Goal: Use online tool/utility: Utilize a website feature to perform a specific function

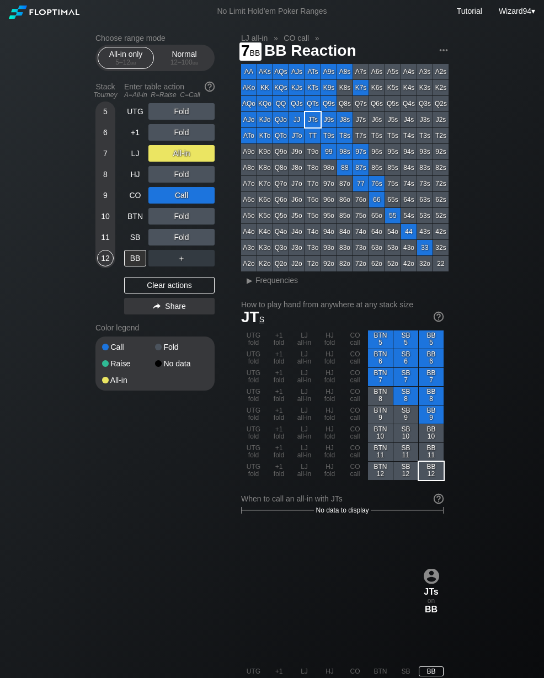
click at [97, 162] on div "7" at bounding box center [105, 153] width 17 height 17
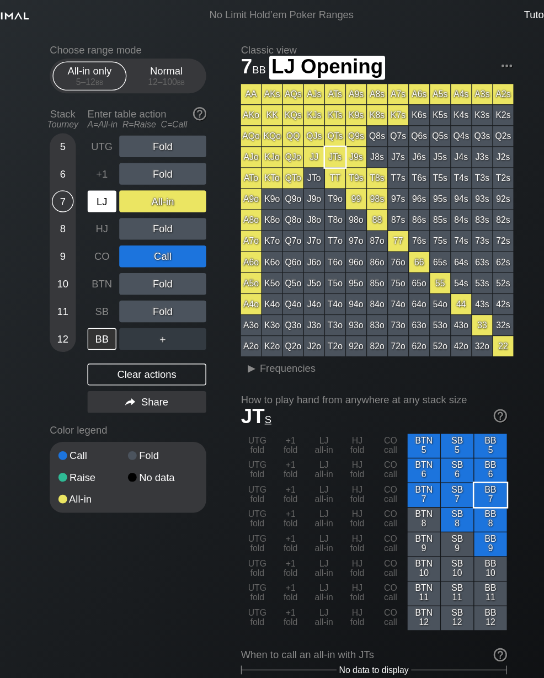
click at [124, 159] on div "LJ" at bounding box center [135, 153] width 22 height 17
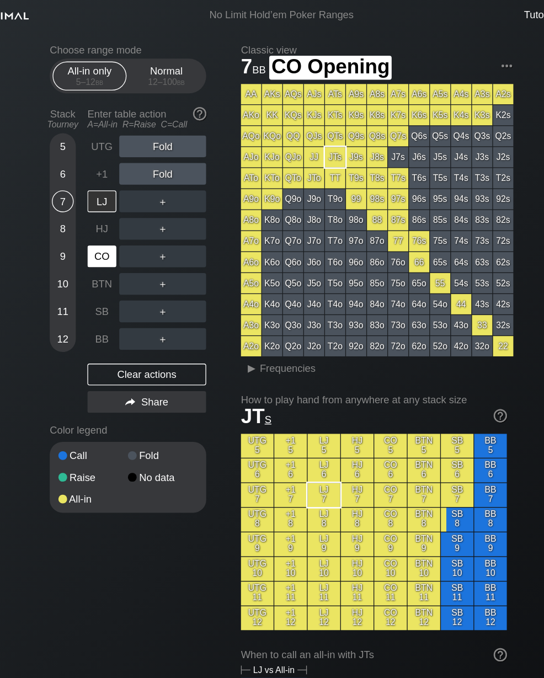
click at [124, 201] on div "CO" at bounding box center [135, 195] width 22 height 17
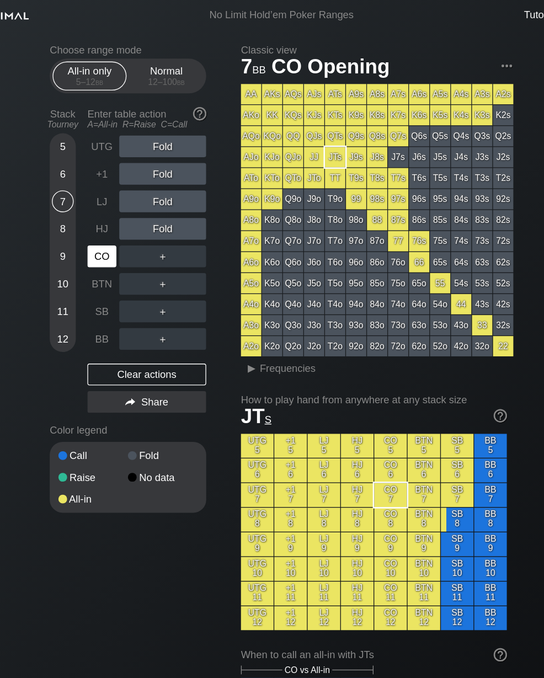
click at [97, 115] on div "5" at bounding box center [105, 111] width 17 height 17
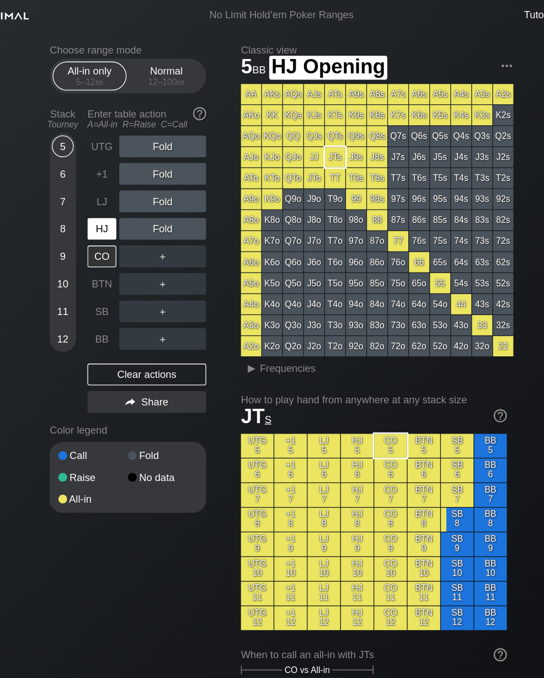
click at [124, 182] on div "HJ" at bounding box center [135, 174] width 22 height 17
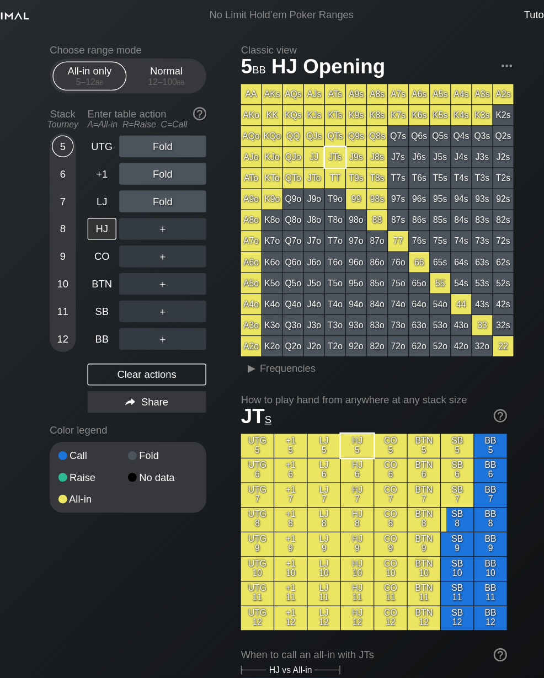
click at [161, 65] on div "12 – 100 bb" at bounding box center [184, 63] width 46 height 8
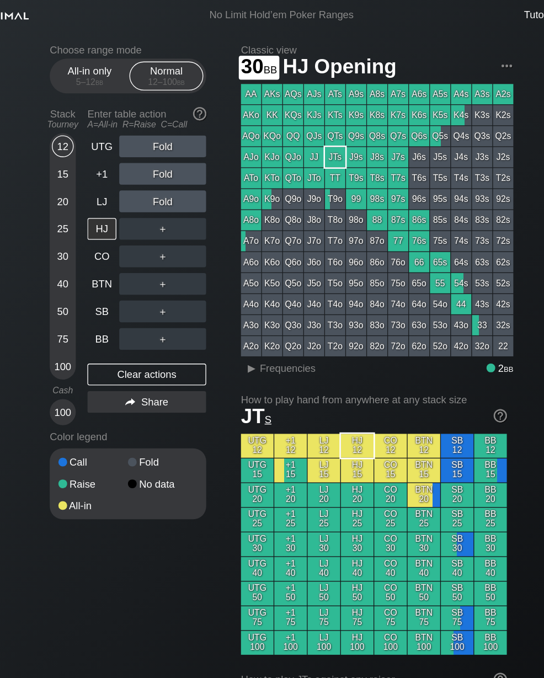
click at [97, 204] on div "30" at bounding box center [105, 195] width 17 height 17
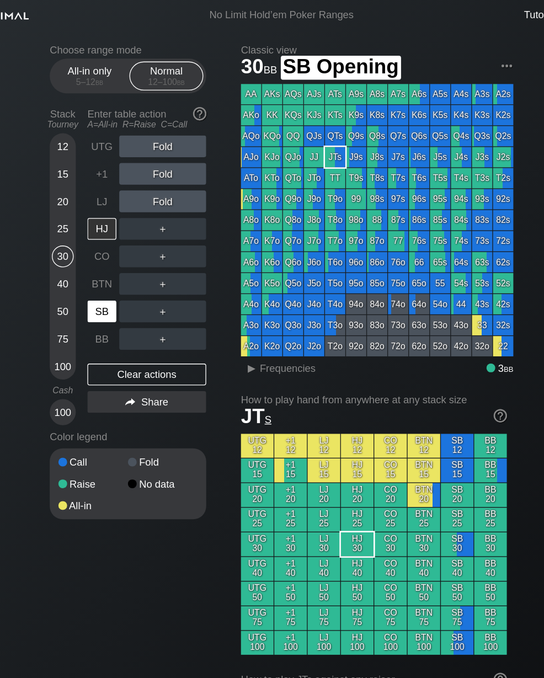
click at [124, 246] on div "SB" at bounding box center [135, 237] width 22 height 17
